Goal: Information Seeking & Learning: Learn about a topic

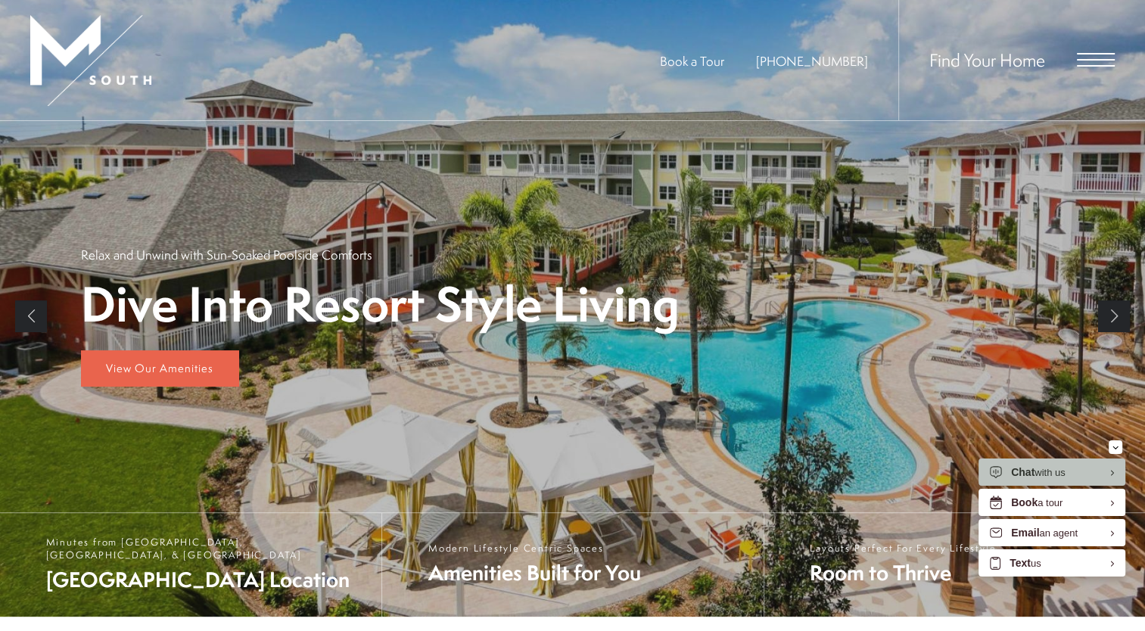
scroll to position [227, 0]
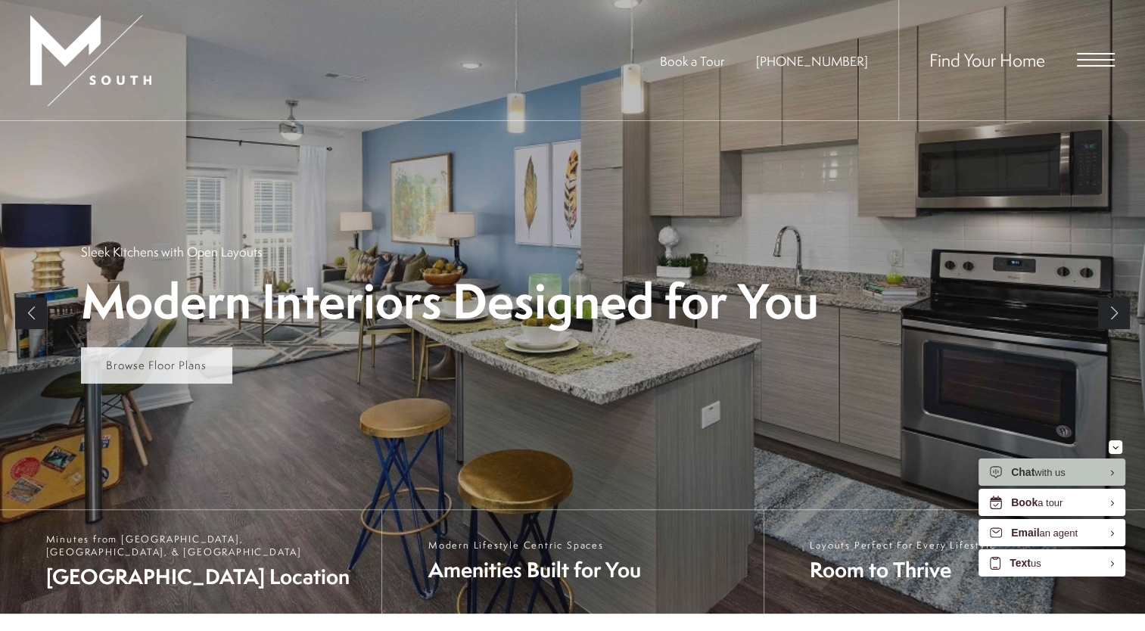
click at [137, 358] on span "Browse Floor Plans" at bounding box center [156, 365] width 101 height 16
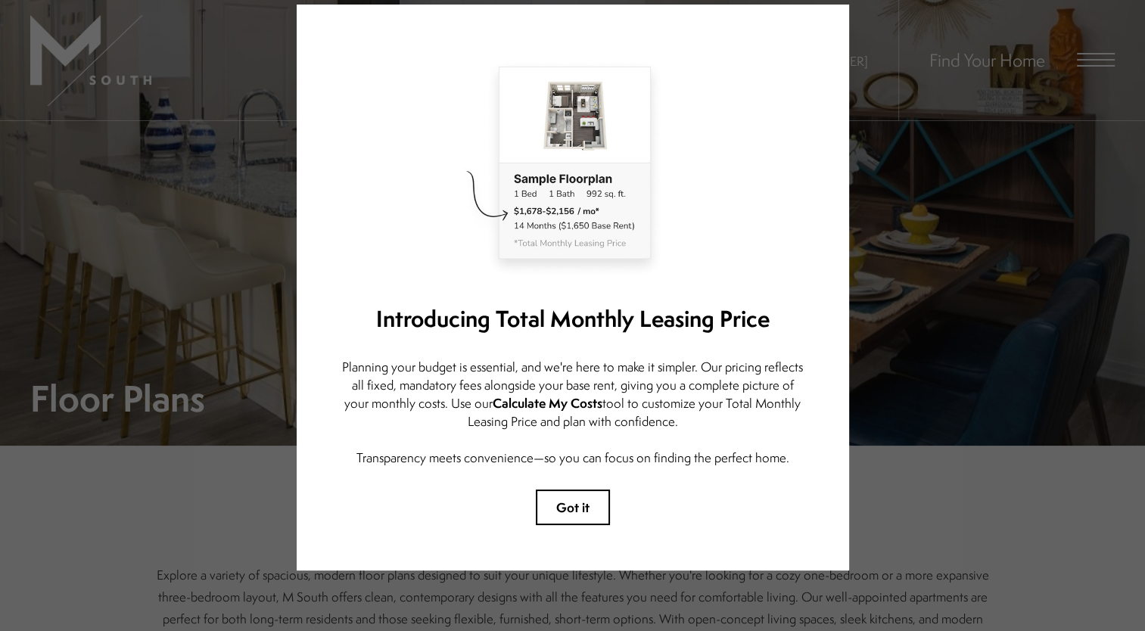
scroll to position [67, 0]
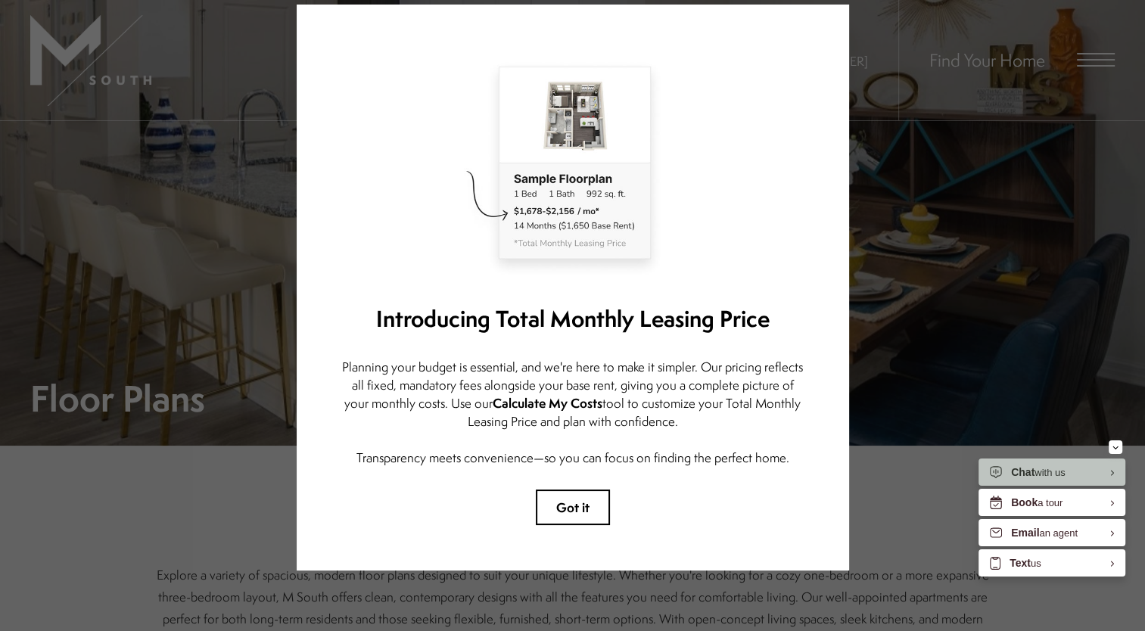
click at [567, 493] on button "Got it" at bounding box center [573, 507] width 74 height 36
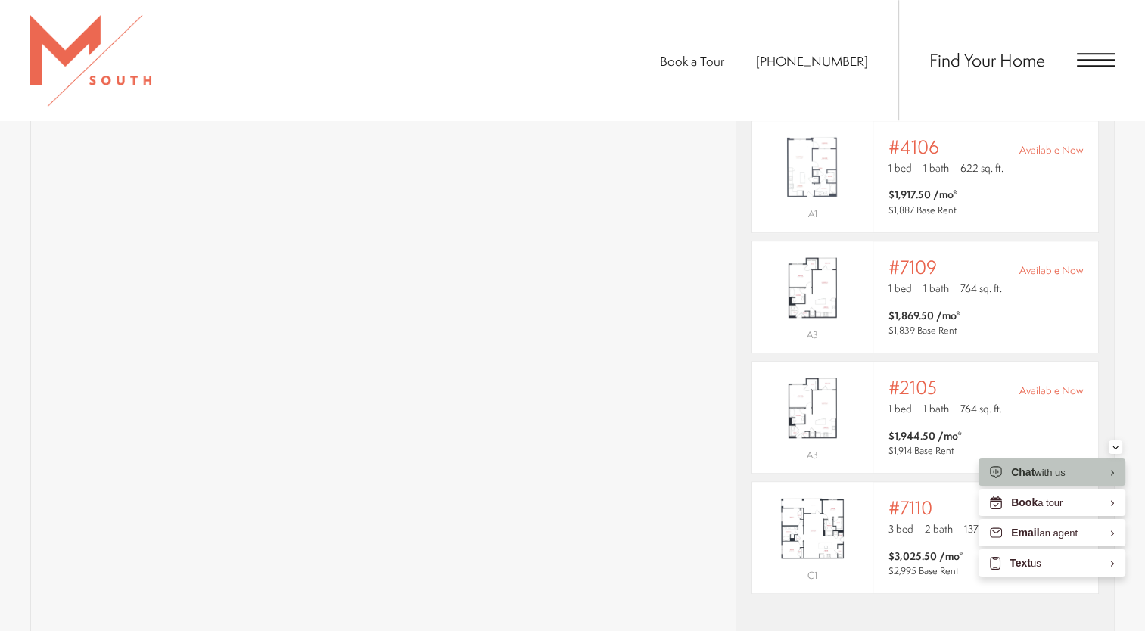
scroll to position [832, 0]
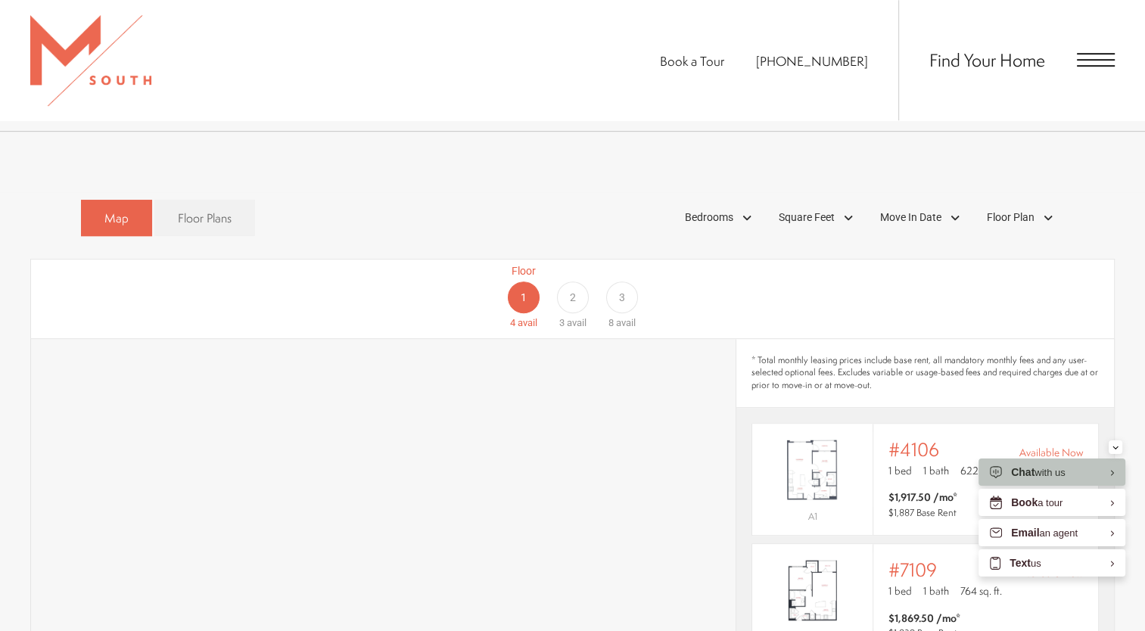
click at [573, 290] on span "2" at bounding box center [572, 298] width 6 height 16
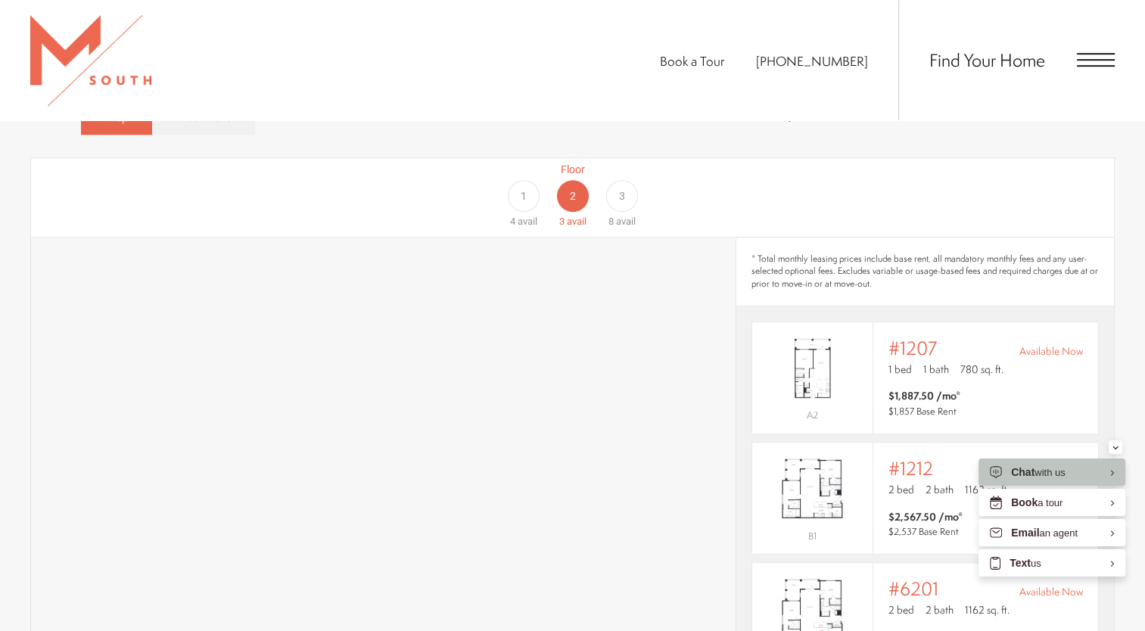
scroll to position [908, 0]
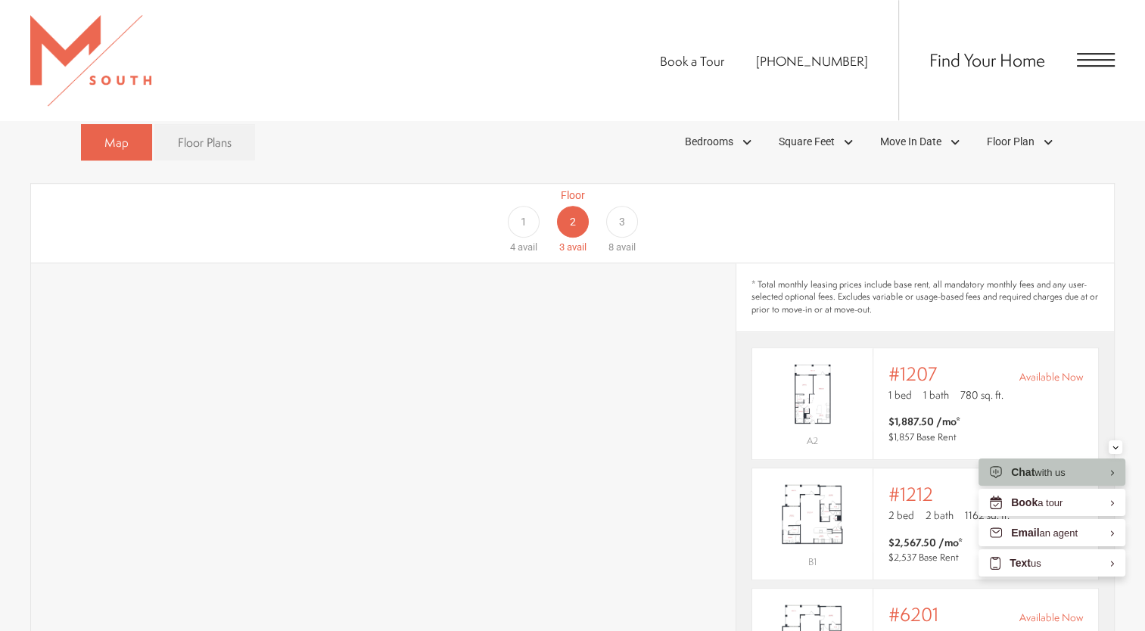
click at [620, 214] on span "3" at bounding box center [622, 222] width 6 height 16
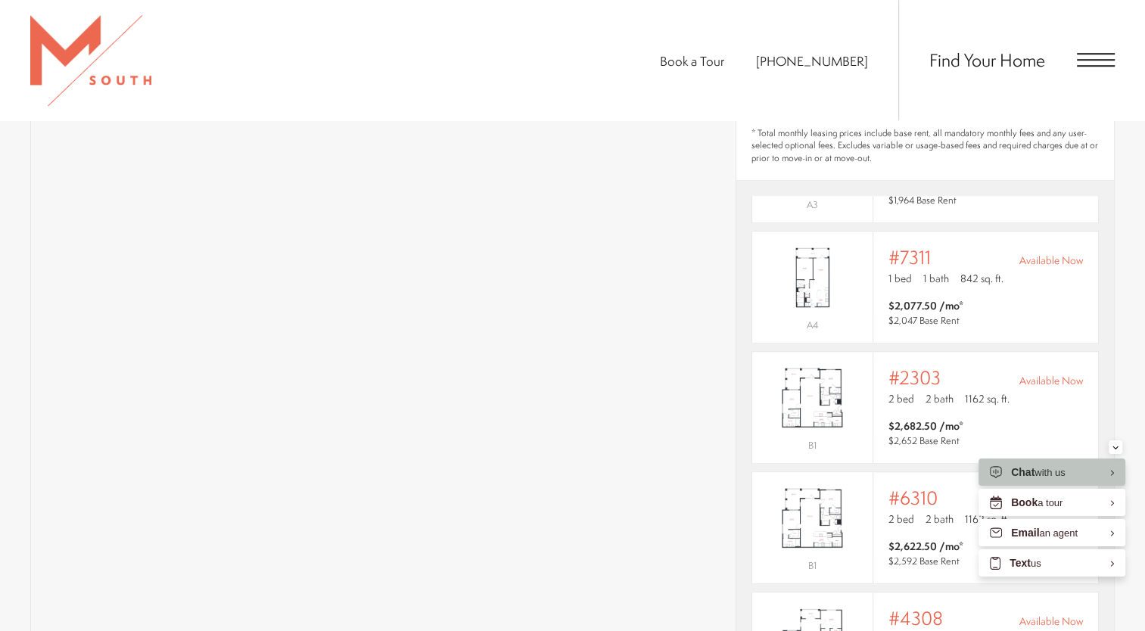
scroll to position [1211, 0]
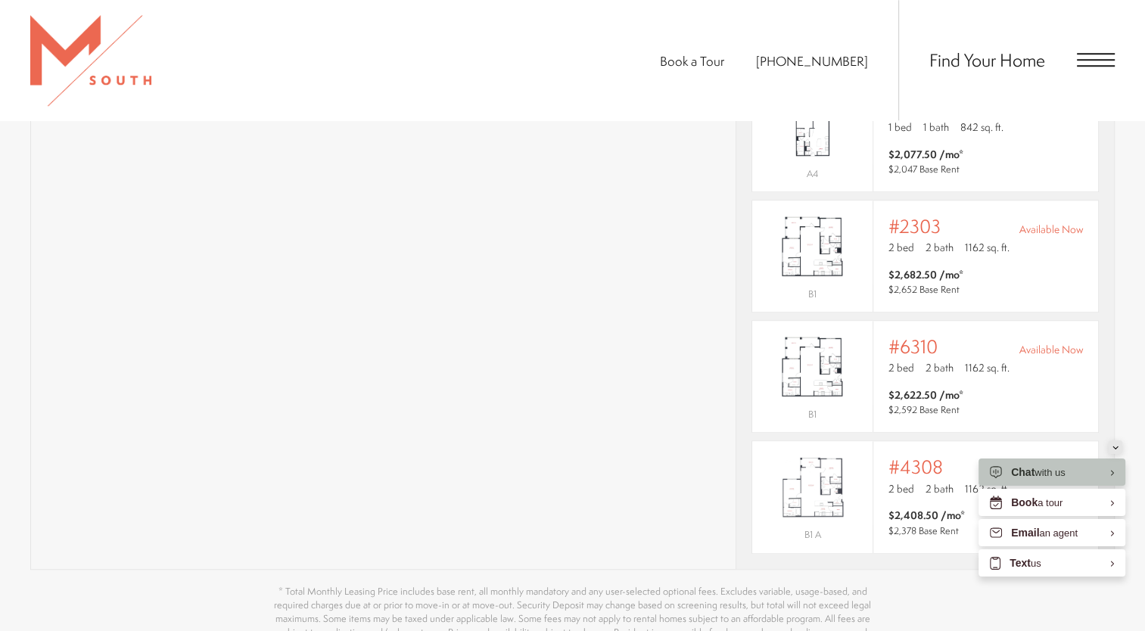
click at [1108, 444] on button "Minimize" at bounding box center [1115, 447] width 14 height 14
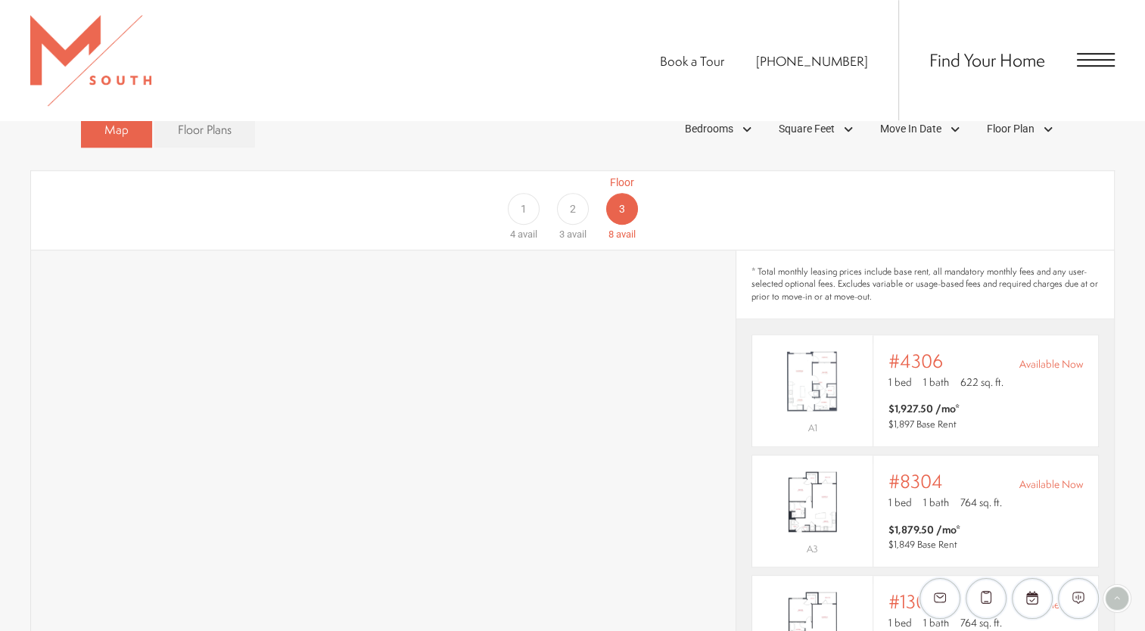
scroll to position [908, 0]
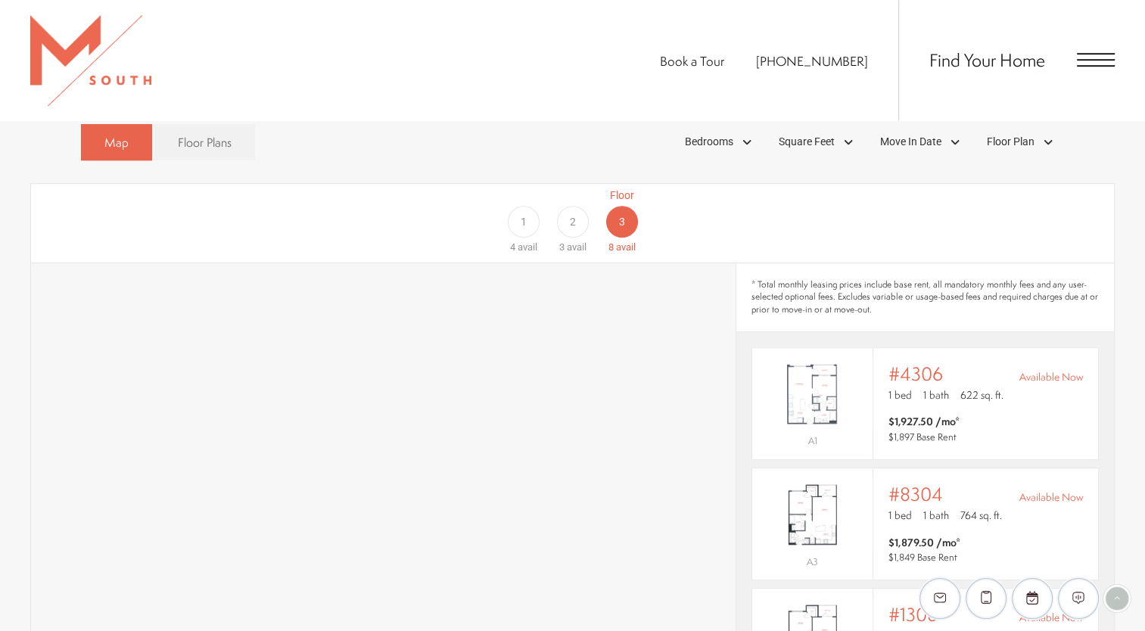
click at [524, 214] on span "1" at bounding box center [523, 222] width 6 height 16
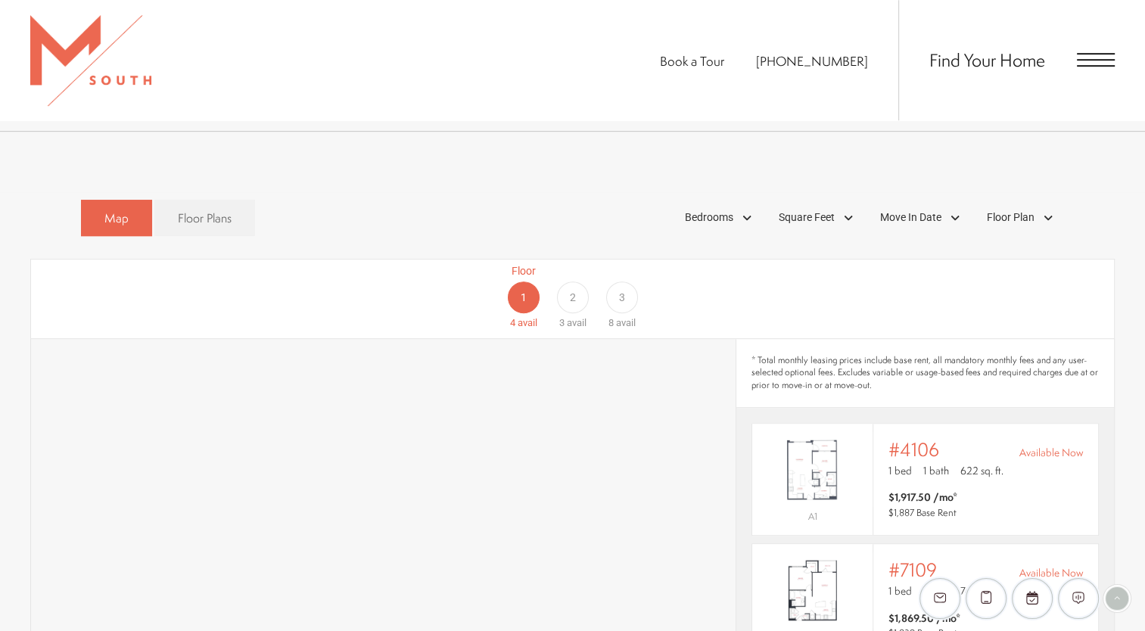
scroll to position [832, 0]
click at [577, 281] on div "2" at bounding box center [572, 297] width 32 height 32
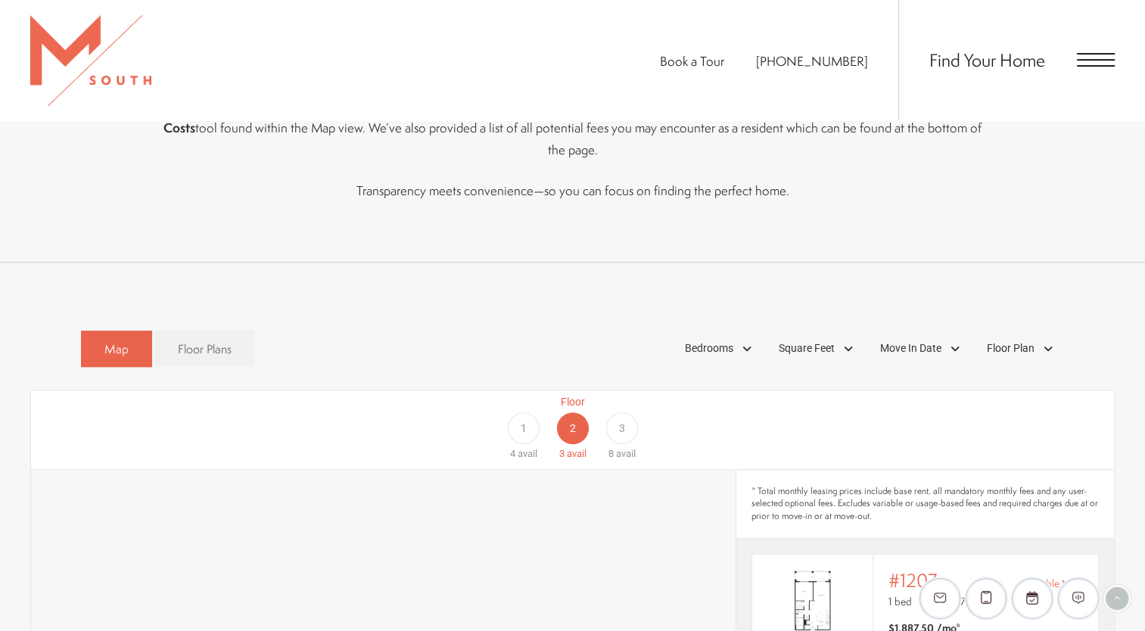
scroll to position [605, 0]
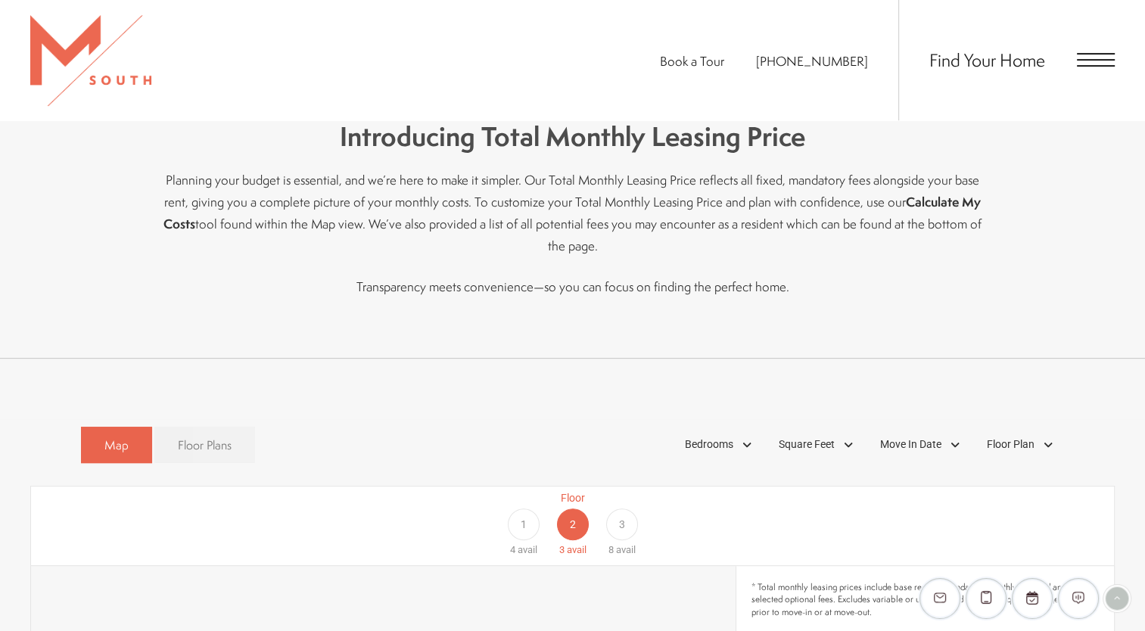
click at [212, 437] on span "Floor Plans" at bounding box center [205, 445] width 54 height 17
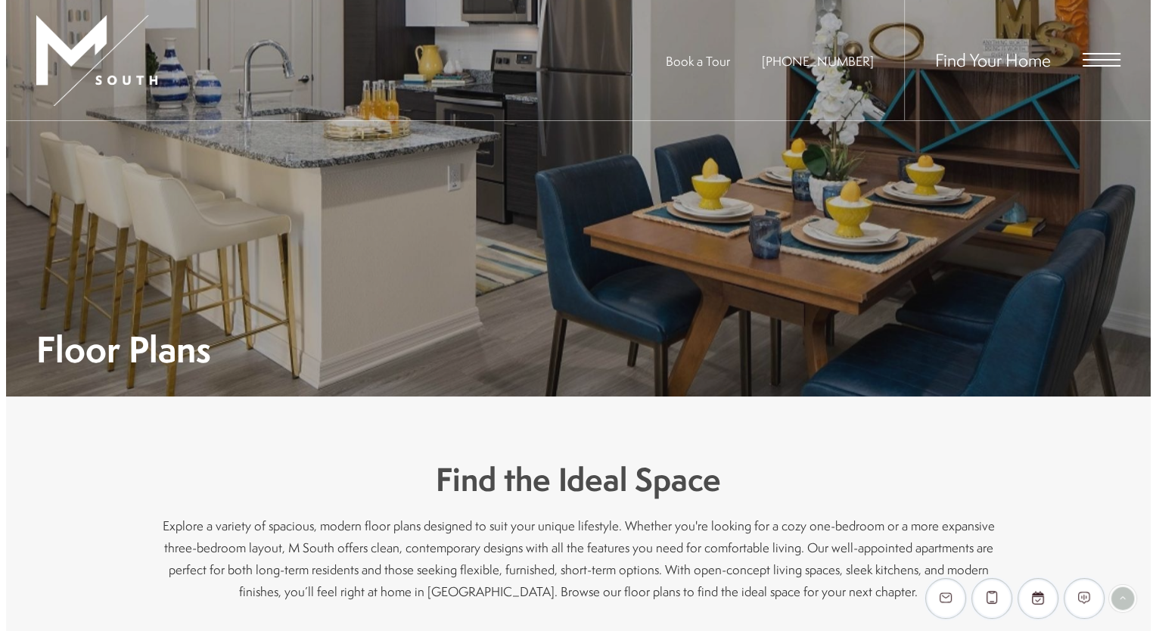
scroll to position [0, 0]
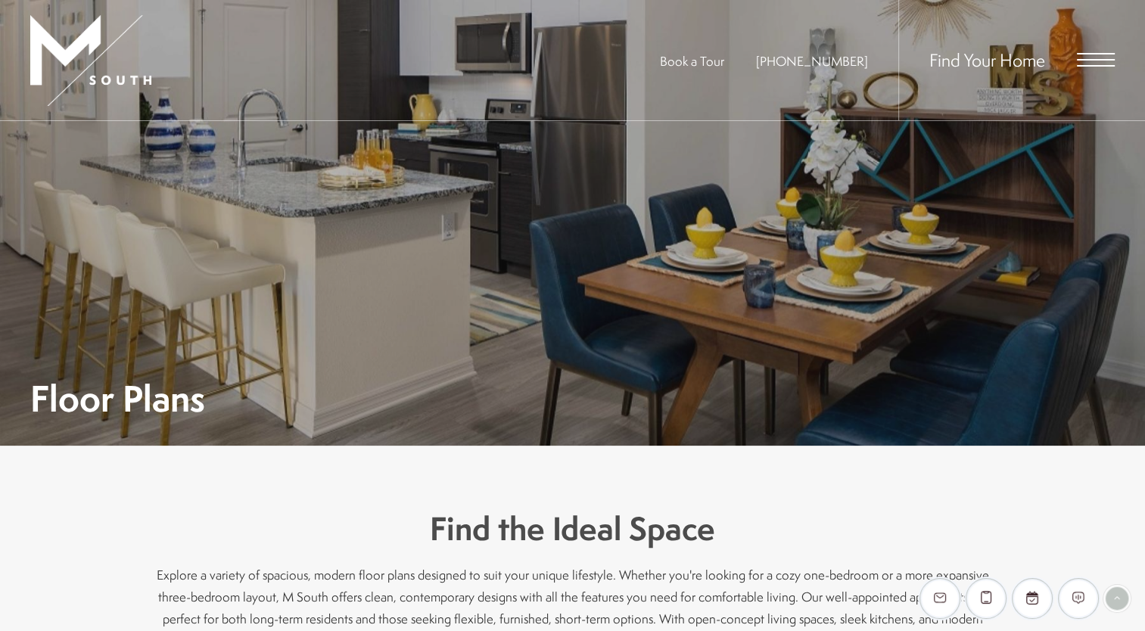
click at [1080, 54] on span "Open Menu" at bounding box center [1096, 54] width 38 height 2
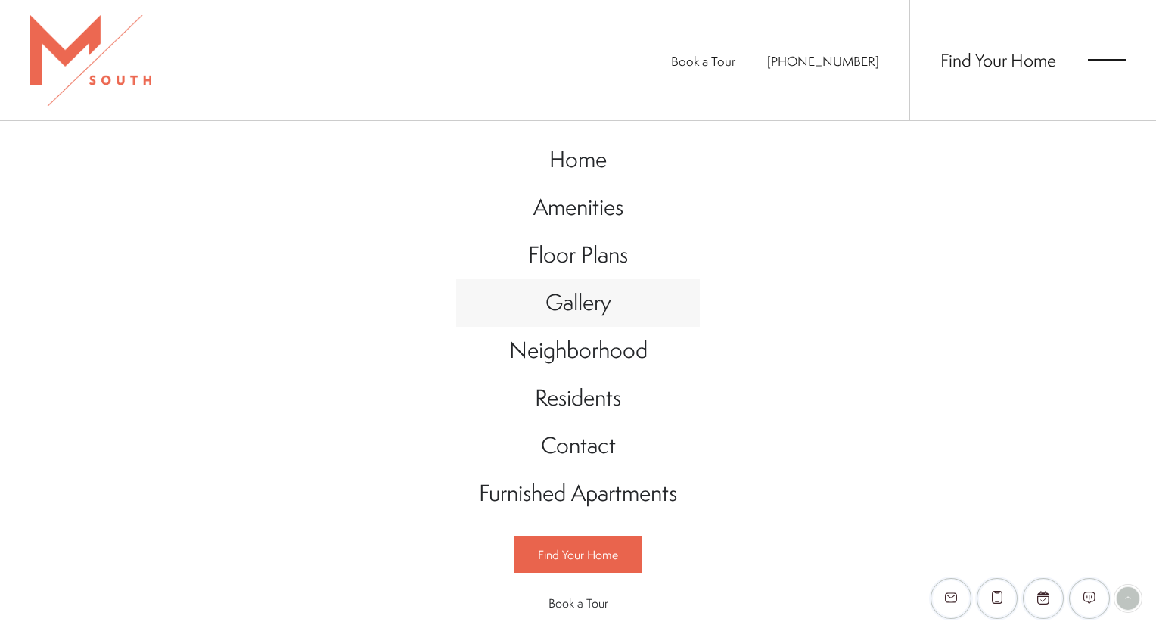
click at [575, 302] on span "Gallery" at bounding box center [578, 302] width 66 height 31
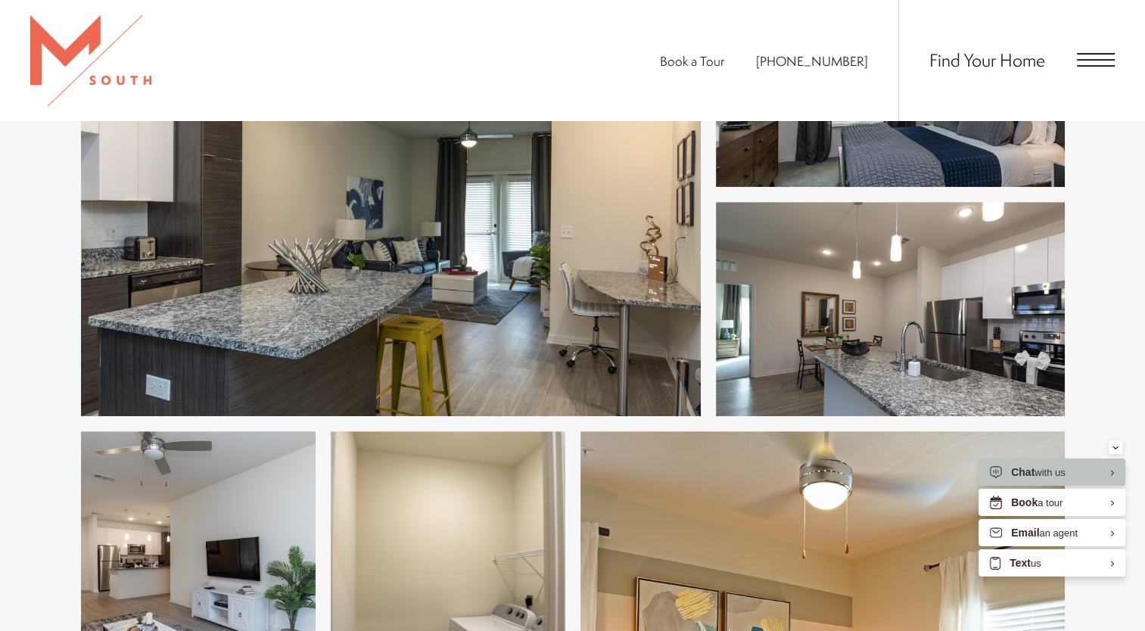
scroll to position [832, 0]
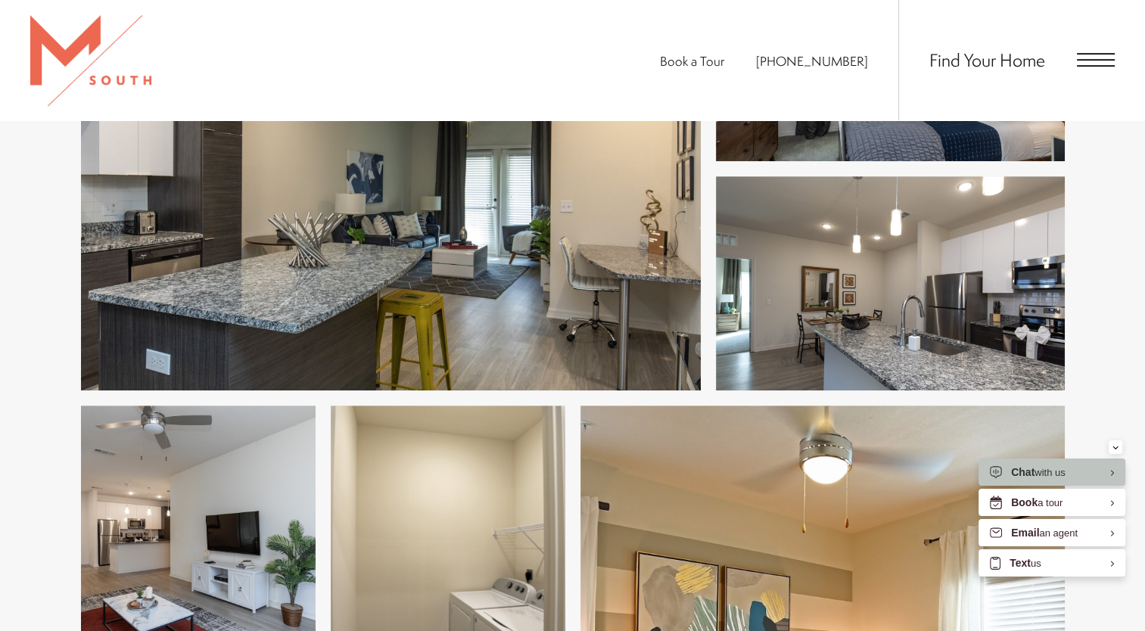
click at [859, 244] on img at bounding box center [890, 282] width 349 height 213
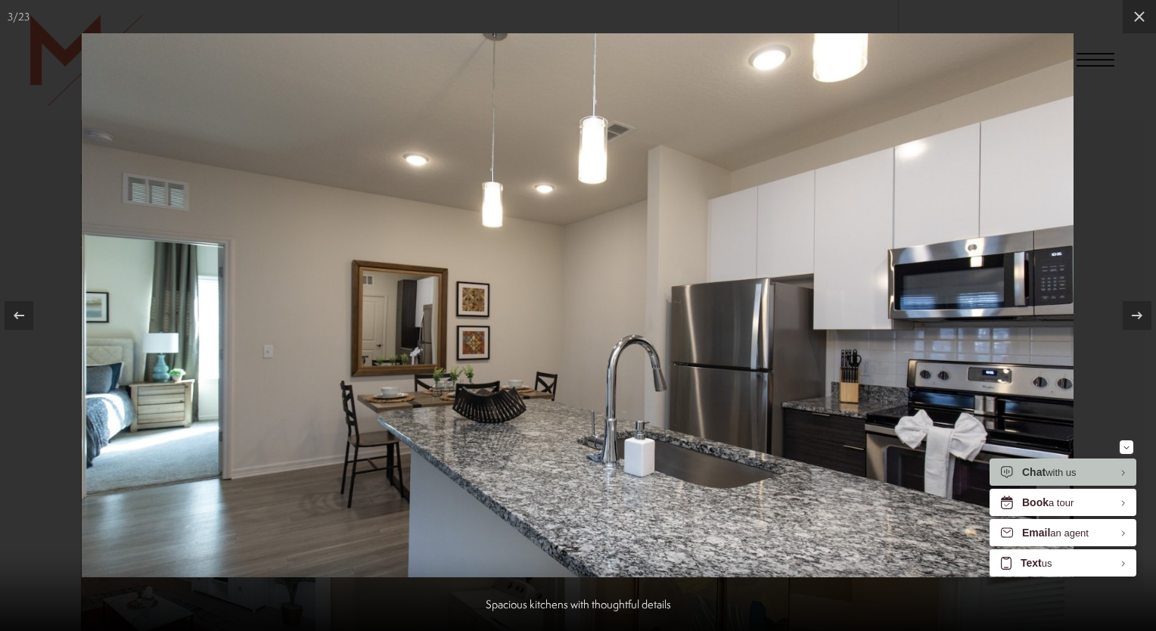
drag, startPoint x: 856, startPoint y: 244, endPoint x: 615, endPoint y: 256, distance: 241.7
click at [1142, 17] on icon at bounding box center [1139, 17] width 18 height 18
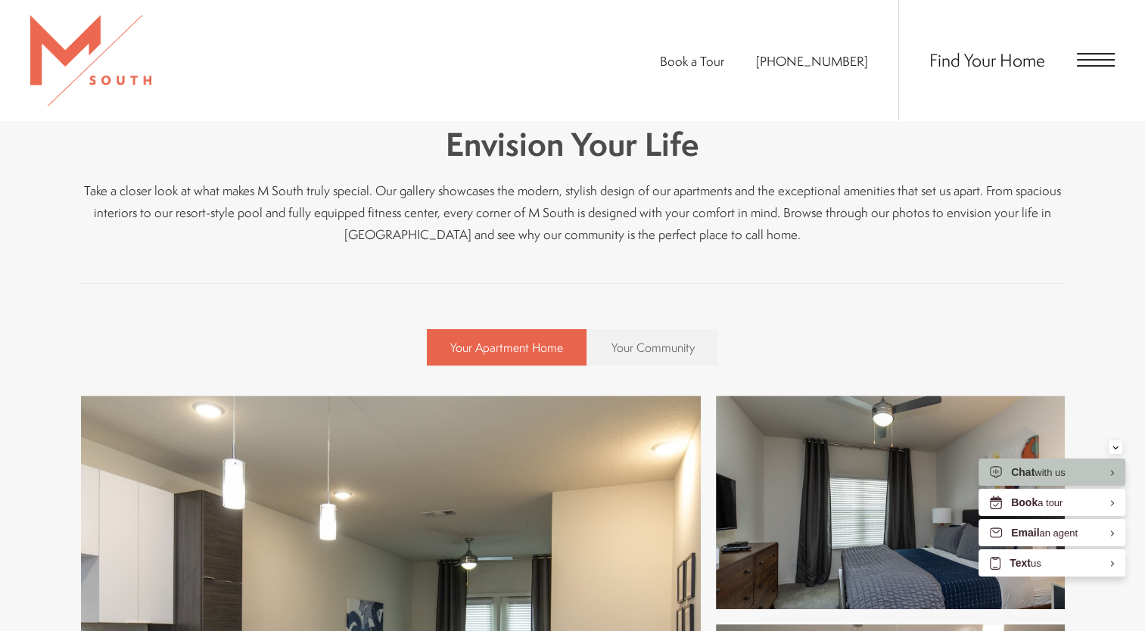
scroll to position [303, 0]
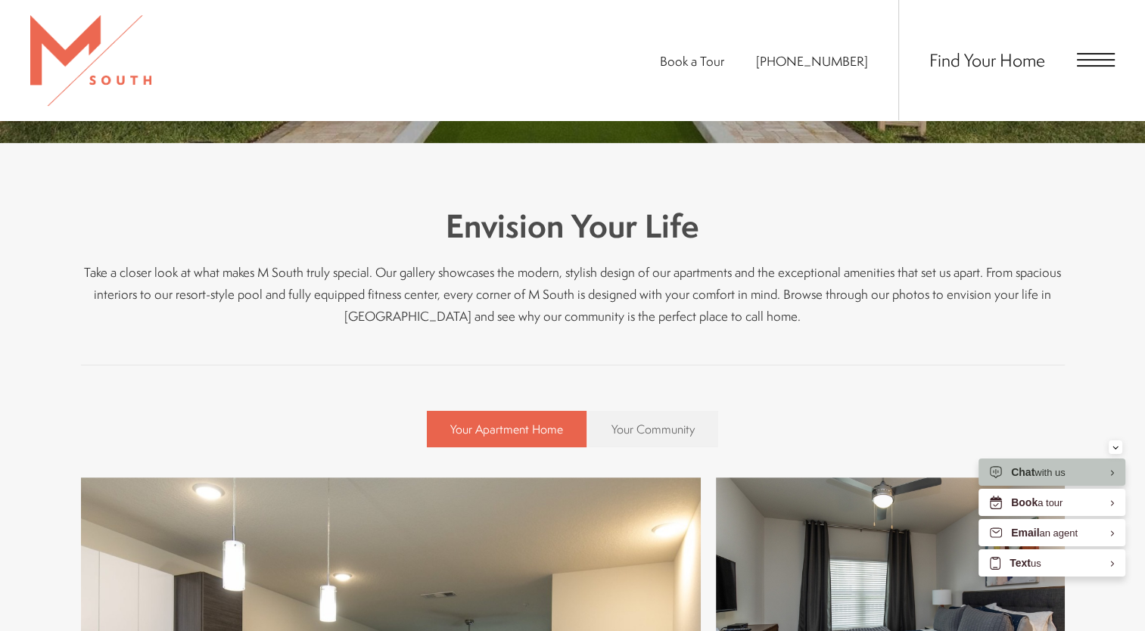
drag, startPoint x: 672, startPoint y: 434, endPoint x: 666, endPoint y: 465, distance: 31.6
click at [672, 434] on span "Your Community" at bounding box center [652, 429] width 83 height 17
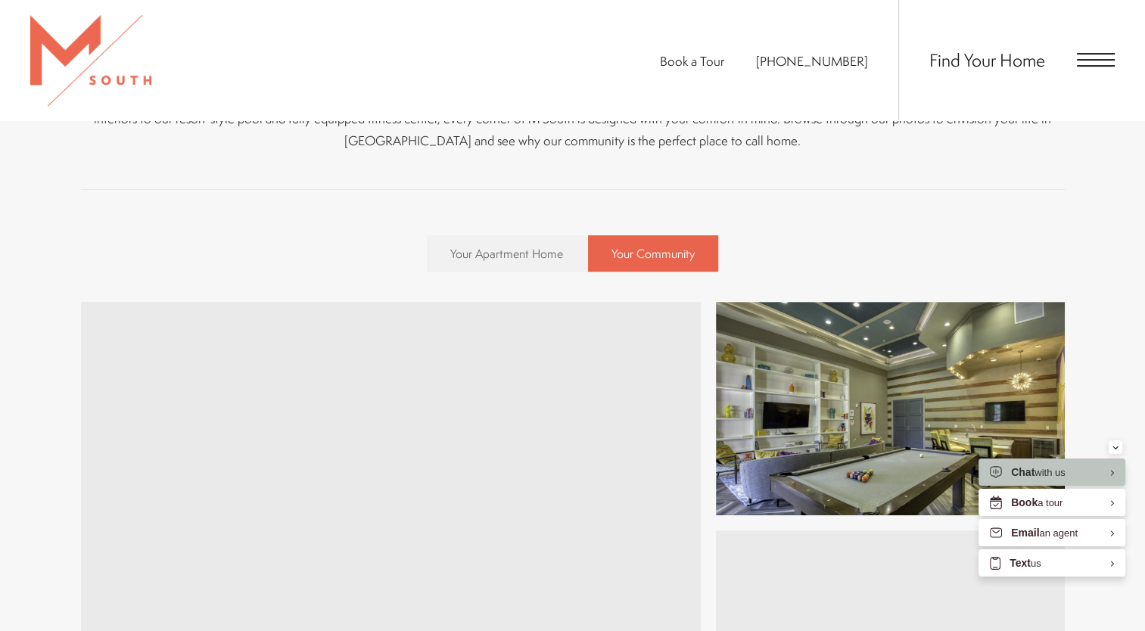
scroll to position [454, 0]
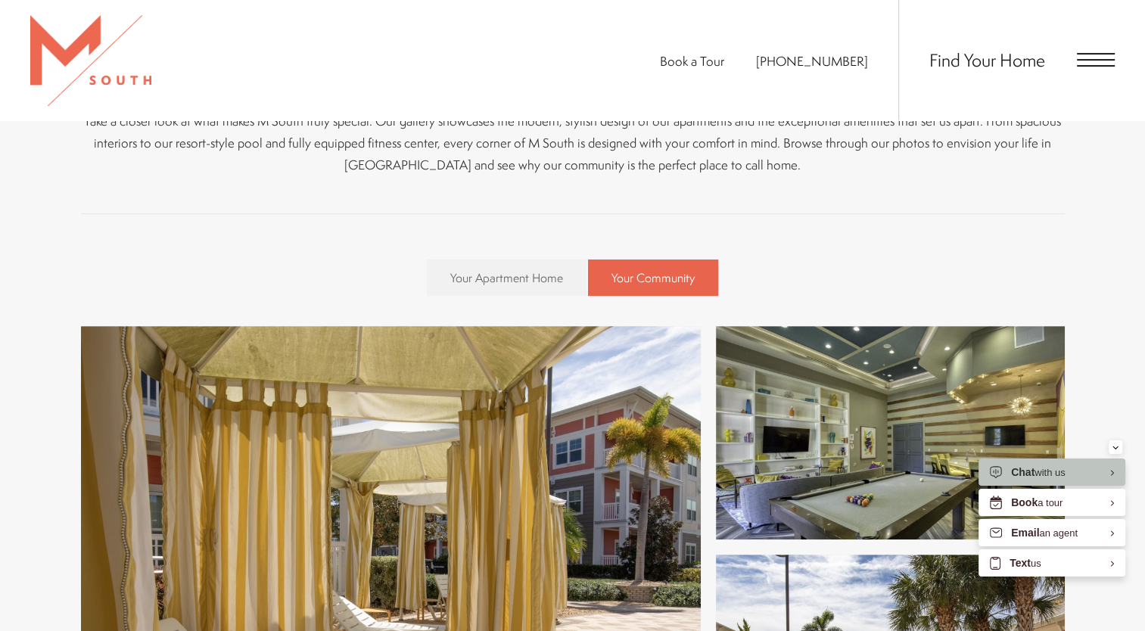
click at [862, 371] on img at bounding box center [890, 432] width 349 height 213
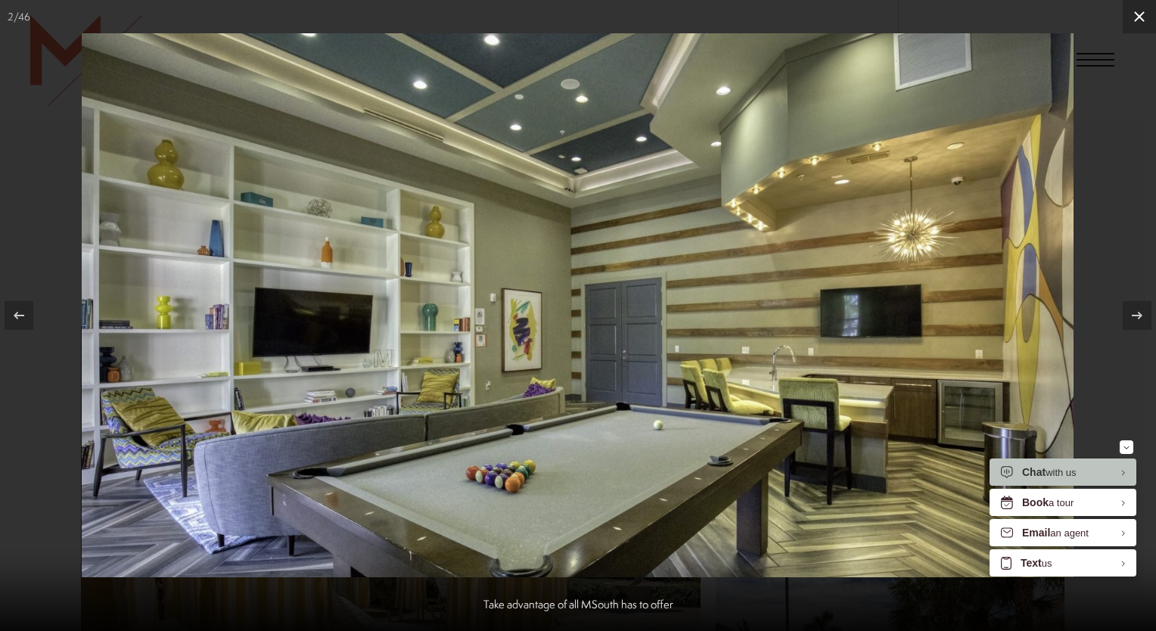
click at [1144, 21] on icon at bounding box center [1139, 17] width 18 height 18
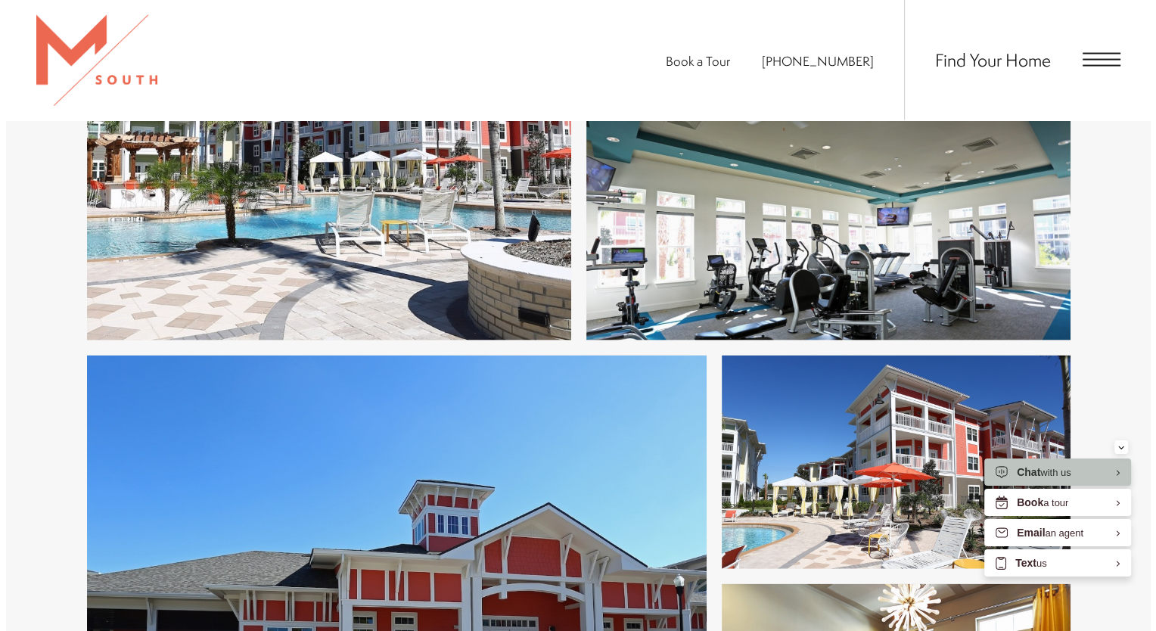
scroll to position [3026, 0]
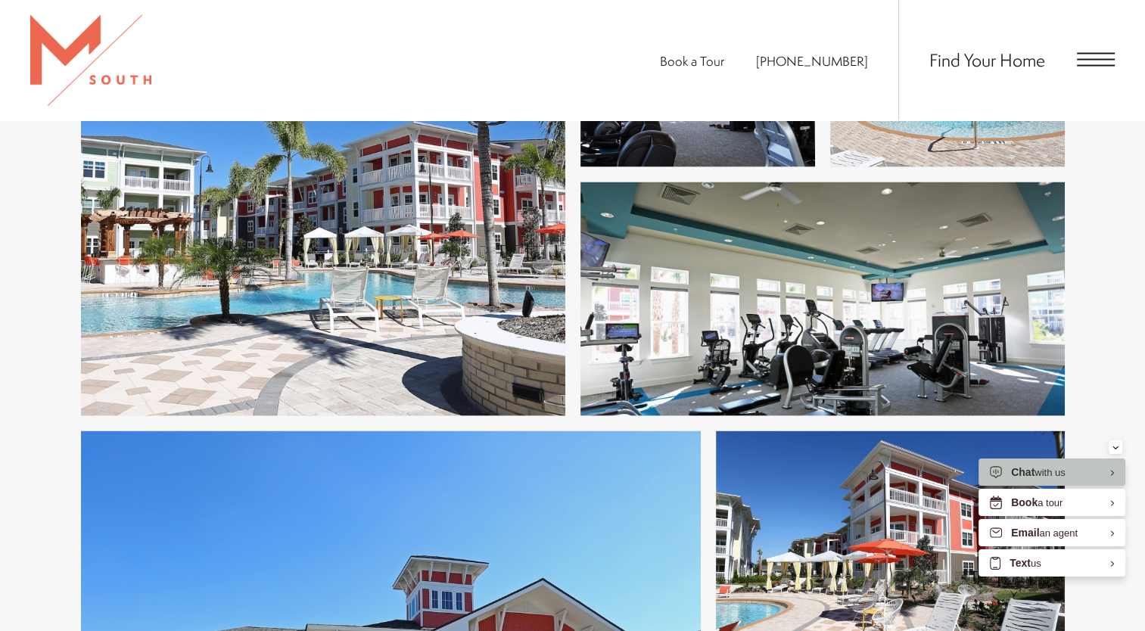
click at [838, 295] on img at bounding box center [822, 299] width 484 height 234
